Goal: Task Accomplishment & Management: Complete application form

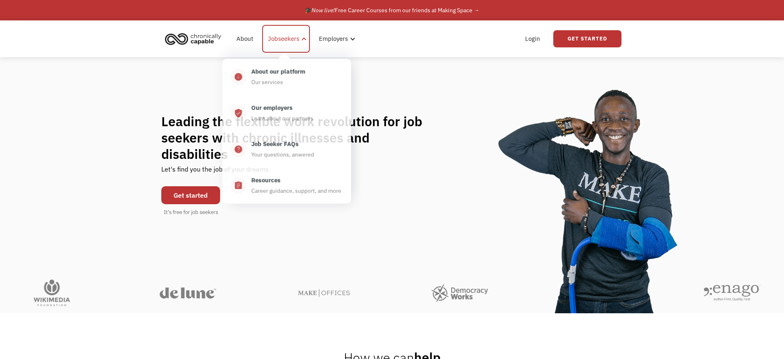
click at [302, 39] on div at bounding box center [304, 39] width 7 height 7
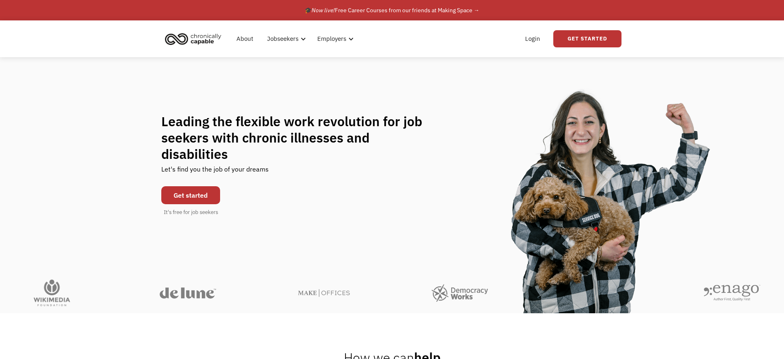
click at [214, 189] on link "Get started" at bounding box center [190, 195] width 59 height 18
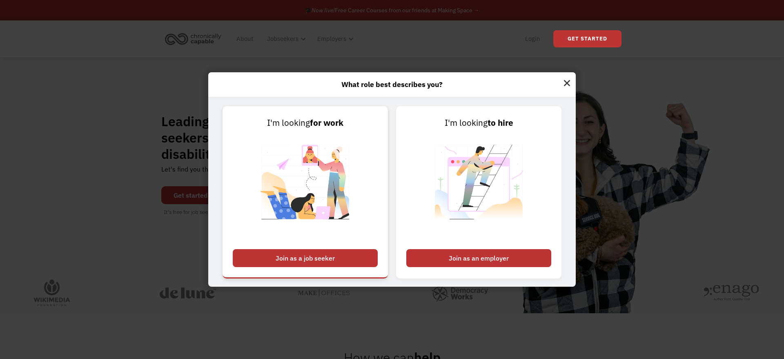
click at [322, 256] on div "Join as a job seeker" at bounding box center [305, 258] width 145 height 18
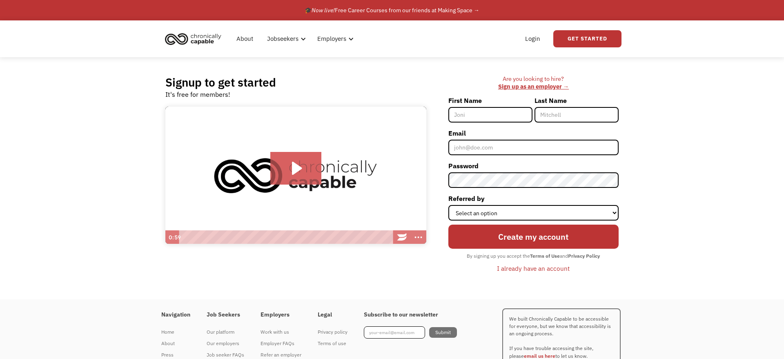
click at [481, 108] on input "First Name" at bounding box center [490, 115] width 84 height 16
type input "shen"
click at [565, 114] on input "Last Name" at bounding box center [576, 115] width 84 height 16
type input "vasif"
click at [482, 147] on input "Email" at bounding box center [533, 148] width 170 height 16
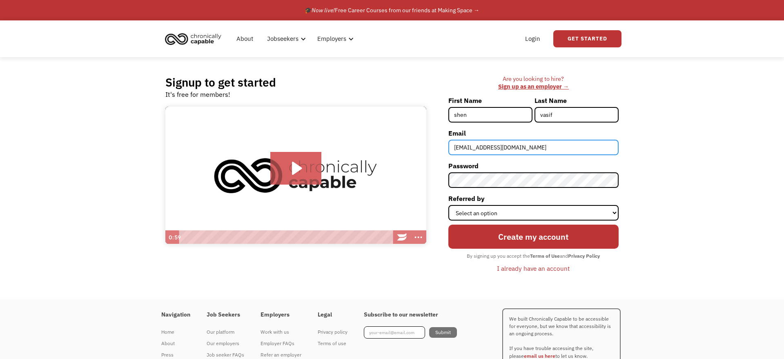
type input "[EMAIL_ADDRESS][DOMAIN_NAME]"
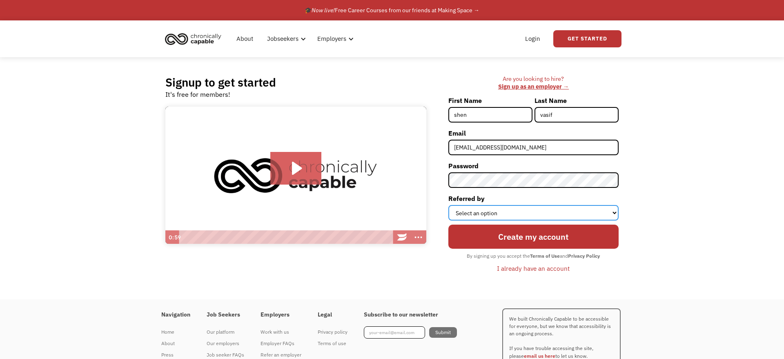
click at [448, 205] on select "Select an option Instagram Facebook Twitter Search Engine News Article Word of …" at bounding box center [533, 213] width 170 height 16
select select "Other"
click option "Other" at bounding box center [0, 0] width 0 height 0
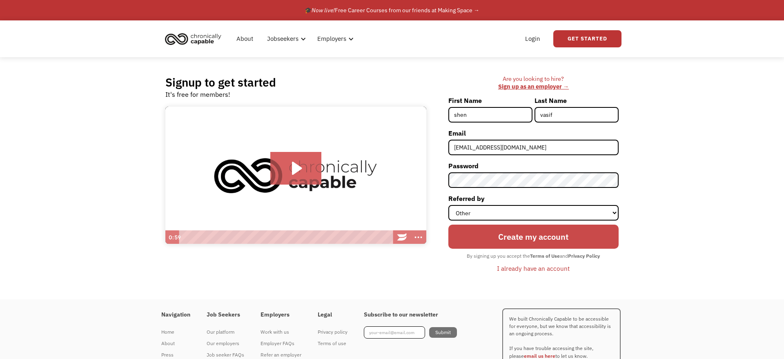
click at [532, 234] on input "Create my account" at bounding box center [533, 237] width 170 height 24
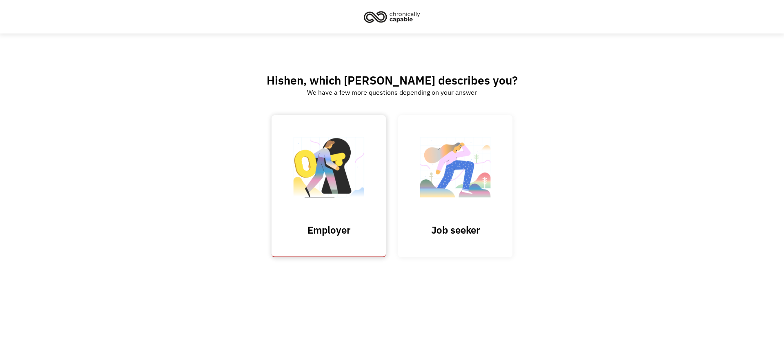
click at [324, 190] on input "Submit" at bounding box center [329, 186] width 114 height 142
type input "Please wait..."
click at [445, 208] on img at bounding box center [455, 171] width 82 height 80
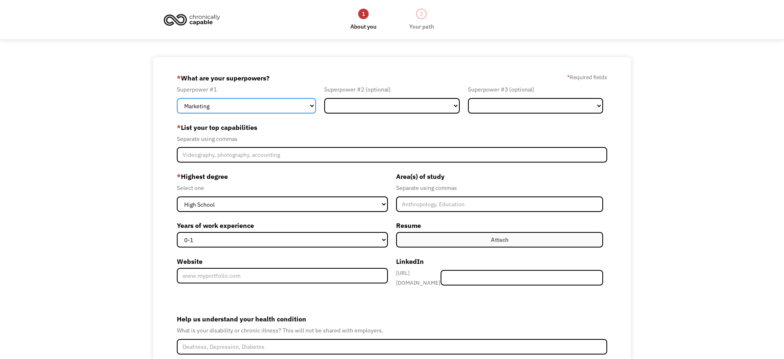
click at [177, 98] on select "Marketing Human Resources Finance Technology Operations Sales Industrial & Manu…" at bounding box center [247, 106] width 140 height 16
select select "Customer Service"
click option "Customer Service" at bounding box center [0, 0] width 0 height 0
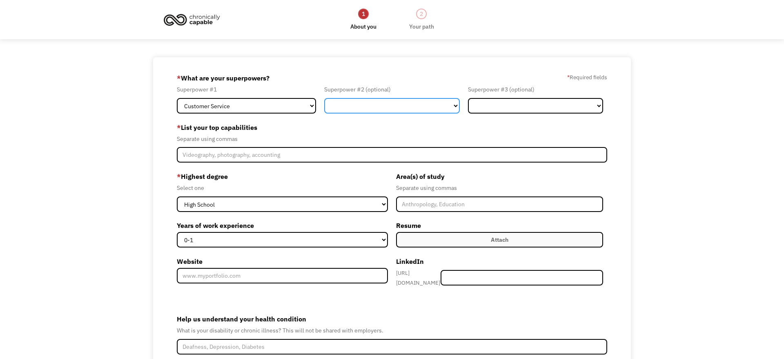
click at [324, 98] on select "Marketing Human Resources Finance Technology Operations Sales Industrial & Manu…" at bounding box center [392, 106] width 136 height 16
